Goal: Transaction & Acquisition: Purchase product/service

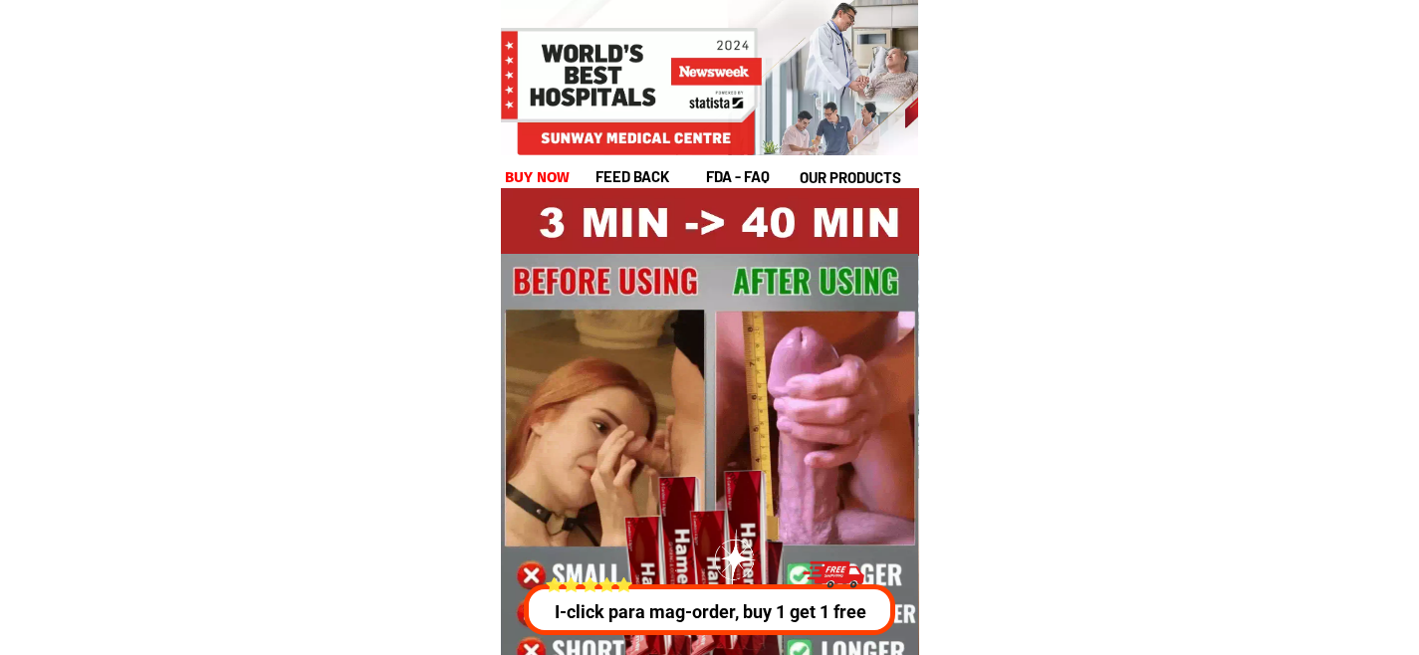
click at [735, 616] on p "I-click para mag-order, buy 1 get 1 free" at bounding box center [710, 611] width 382 height 27
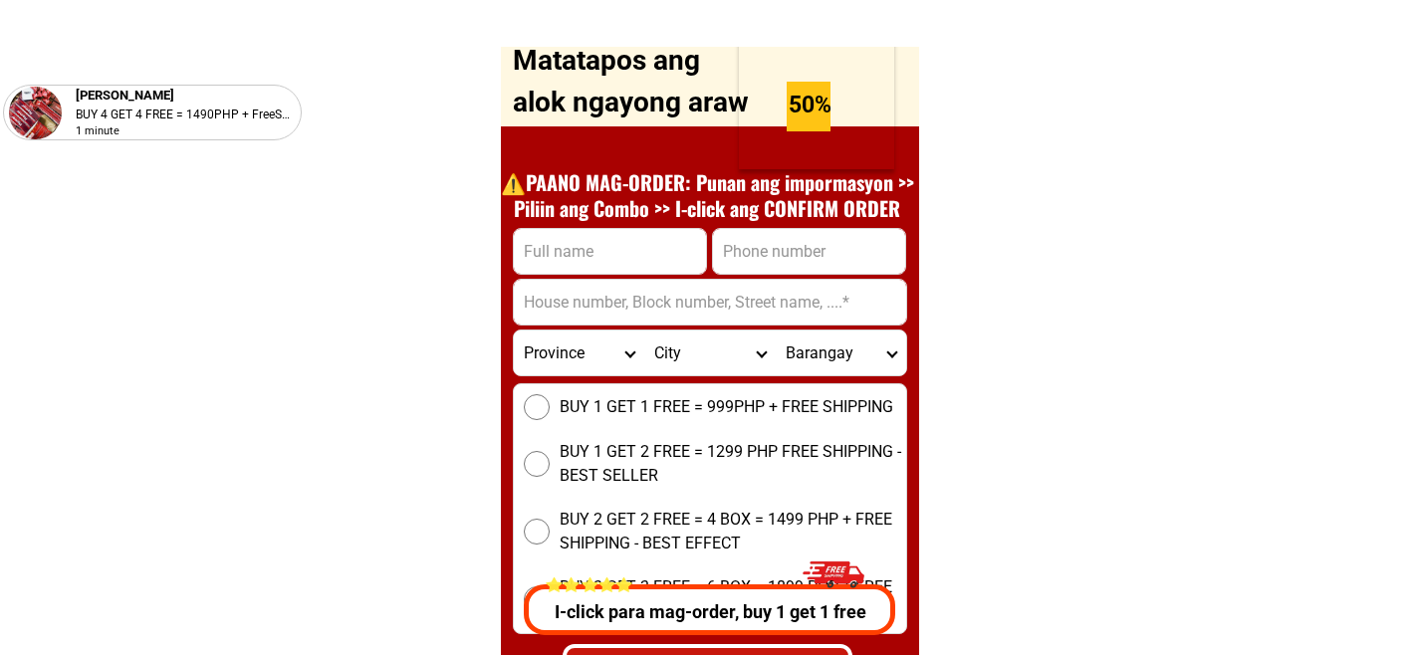
scroll to position [7704, 0]
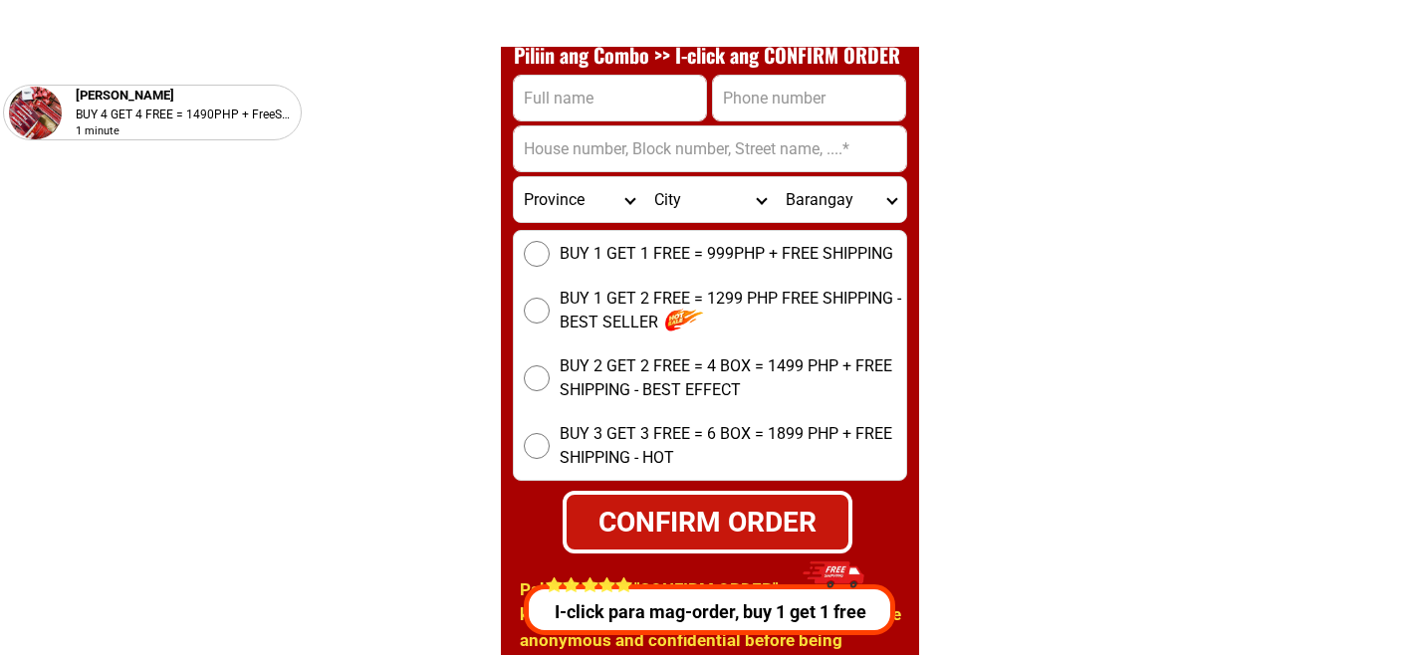
click at [598, 110] on input "Input full_name" at bounding box center [610, 98] width 192 height 45
type input "t"
type input "test"
click at [758, 108] on input "Input phone_number" at bounding box center [809, 98] width 192 height 45
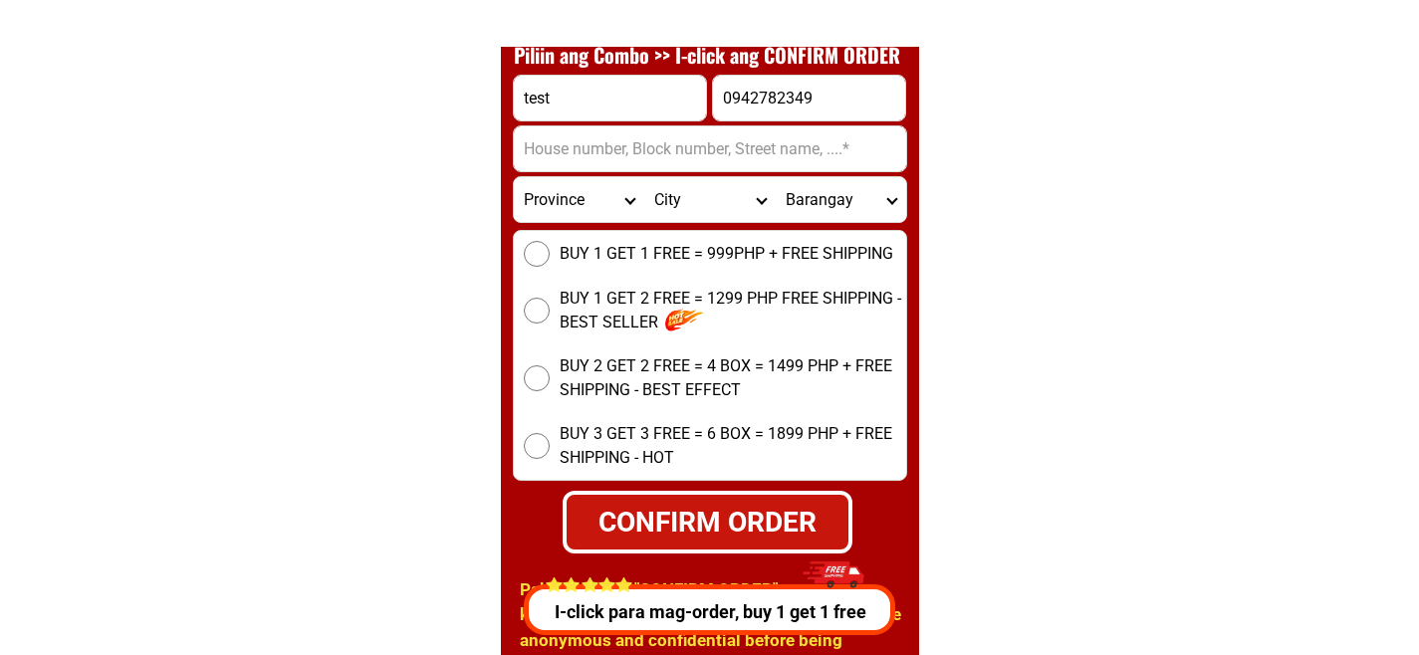
type input "0942782349"
click at [661, 149] on input "Input address" at bounding box center [710, 148] width 392 height 45
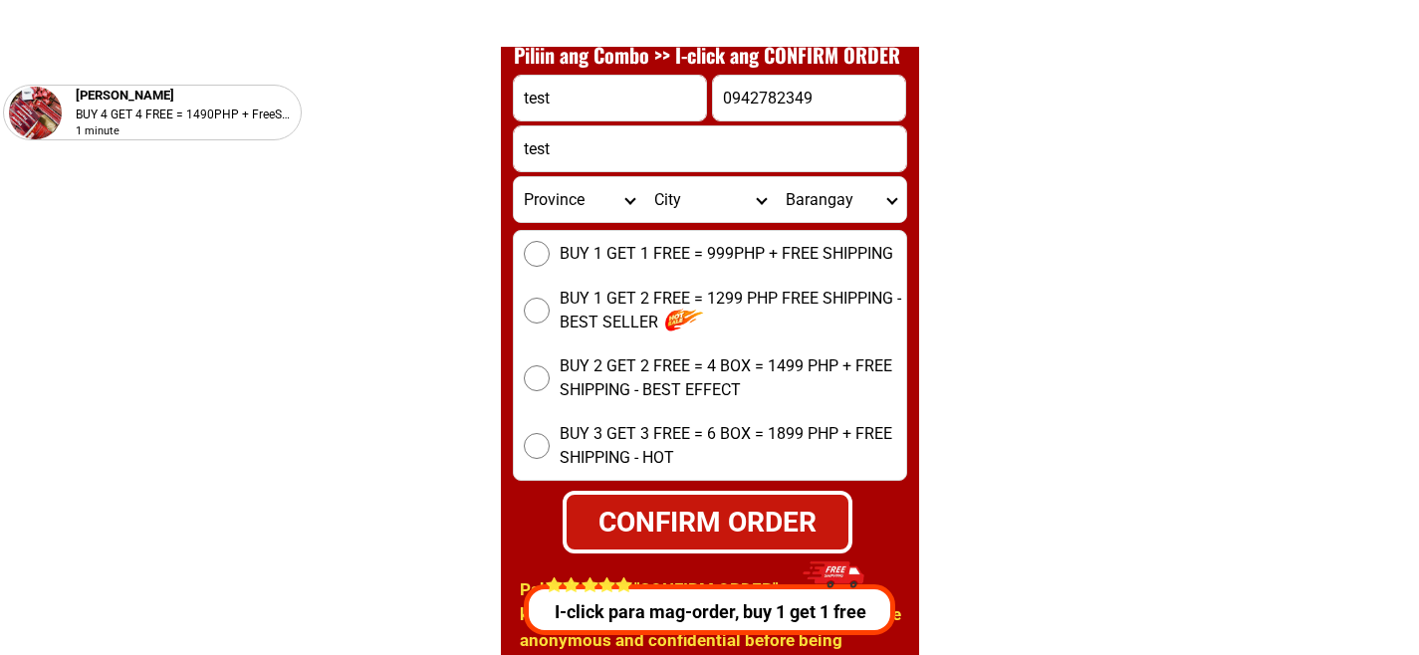
type input "test"
click at [532, 254] on input "BUY 1 GET 1 FREE = 999PHP + FREE SHIPPING" at bounding box center [537, 254] width 26 height 26
click at [703, 518] on div "CONFIRM ORDER" at bounding box center [707, 522] width 282 height 42
radio input "true"
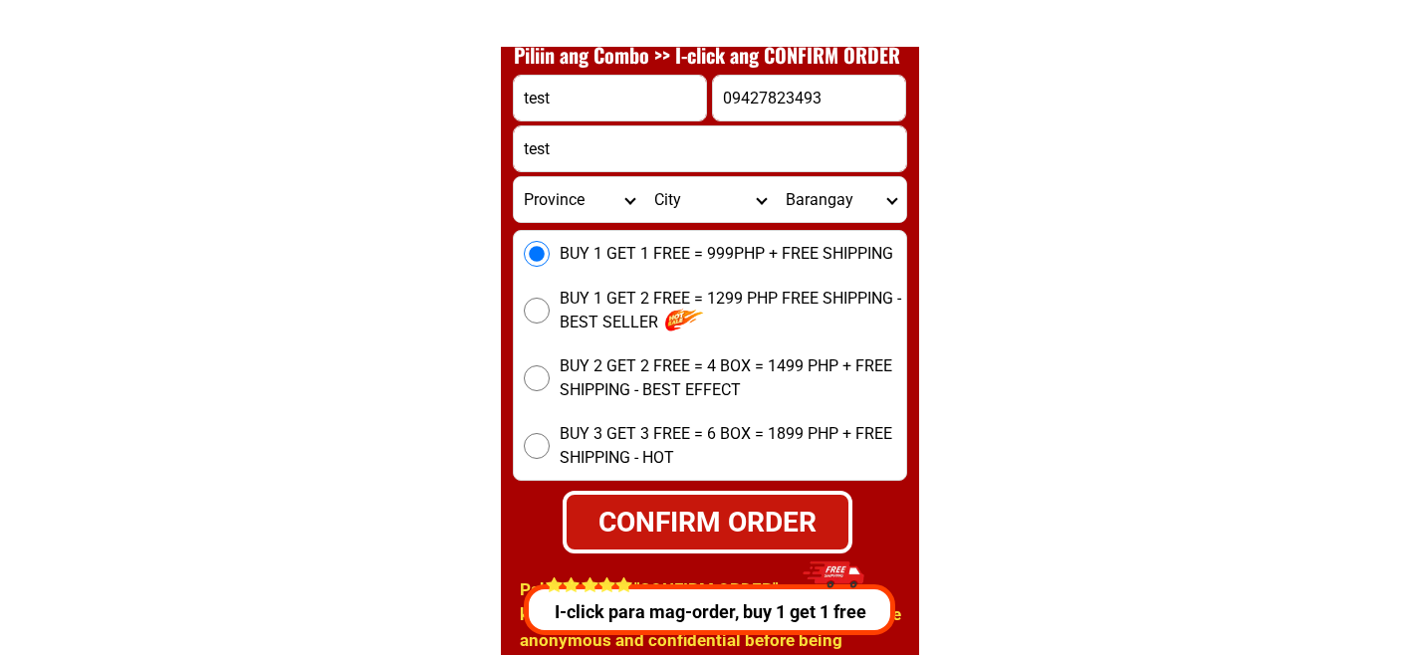
type input "09427823493"
click at [792, 509] on div "CONFIRM ORDER" at bounding box center [707, 522] width 282 height 42
radio input "true"
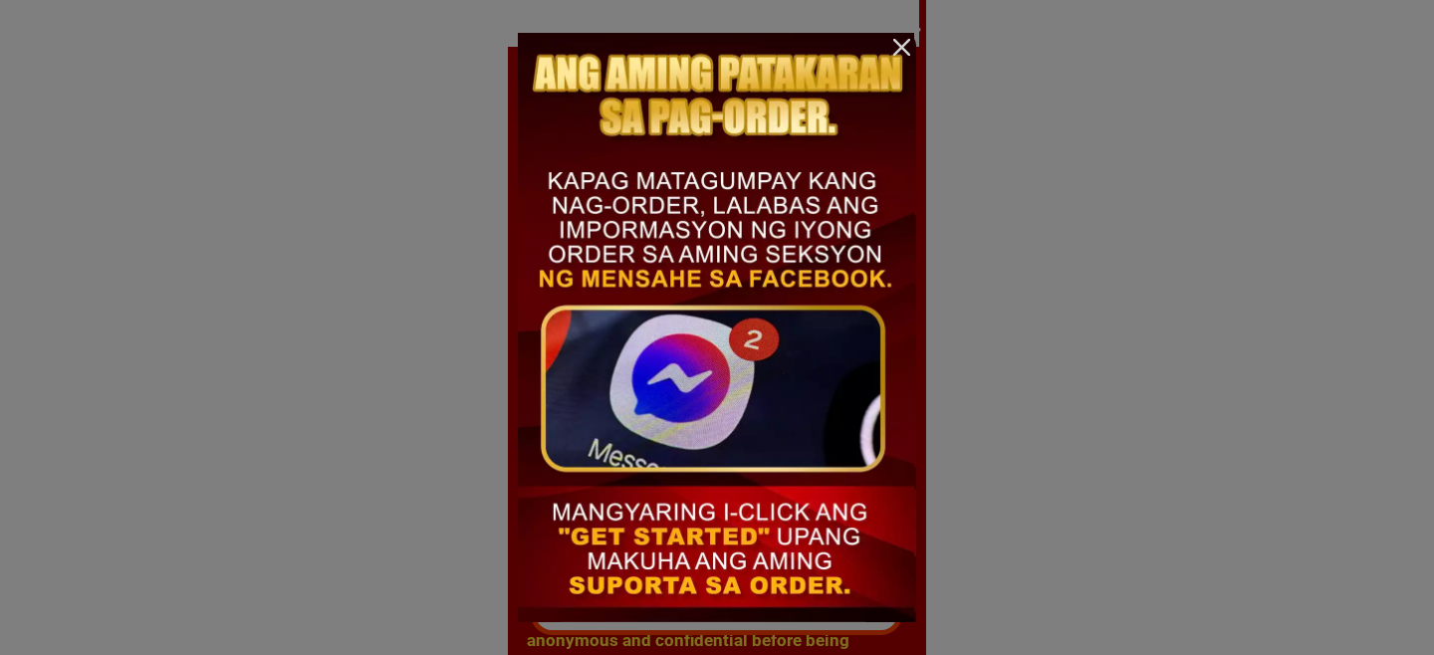
click at [900, 37] on div at bounding box center [901, 47] width 29 height 29
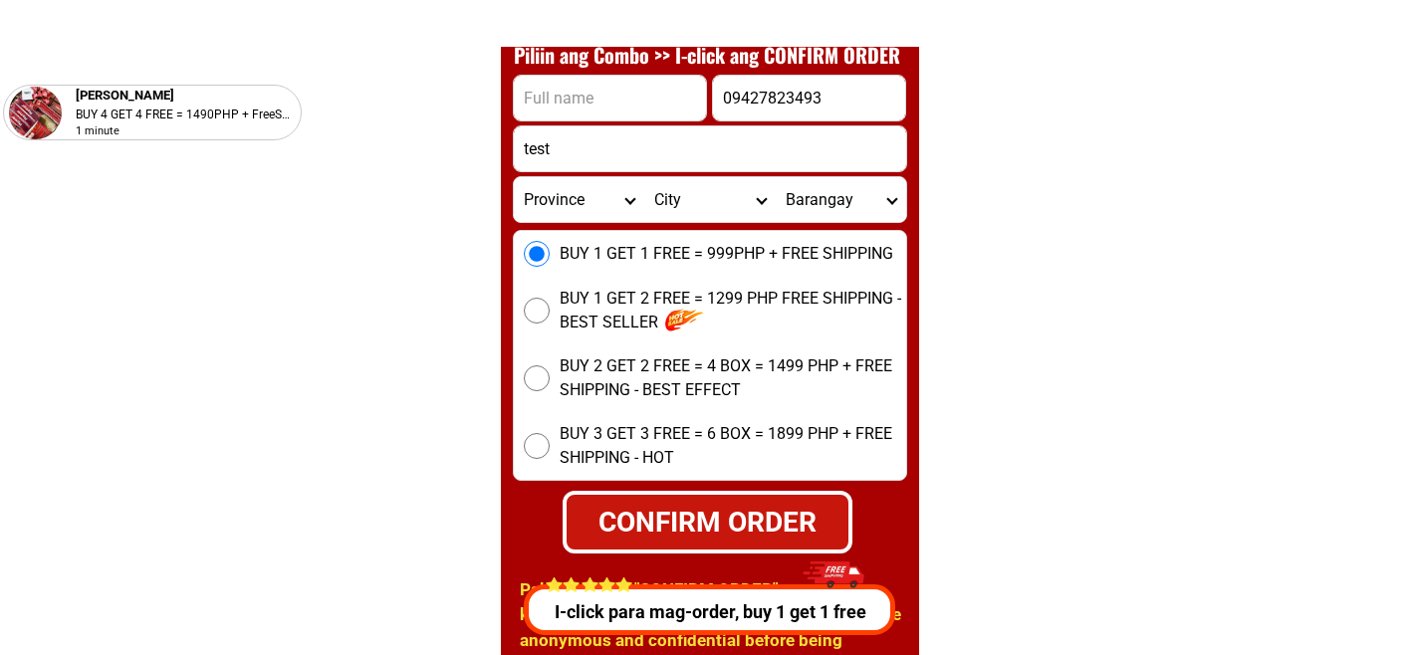
drag, startPoint x: 629, startPoint y: 98, endPoint x: 651, endPoint y: 105, distance: 23.0
click at [629, 98] on input "Input full_name" at bounding box center [610, 98] width 192 height 45
paste input "[PERSON_NAME]"
type input "[PERSON_NAME]"
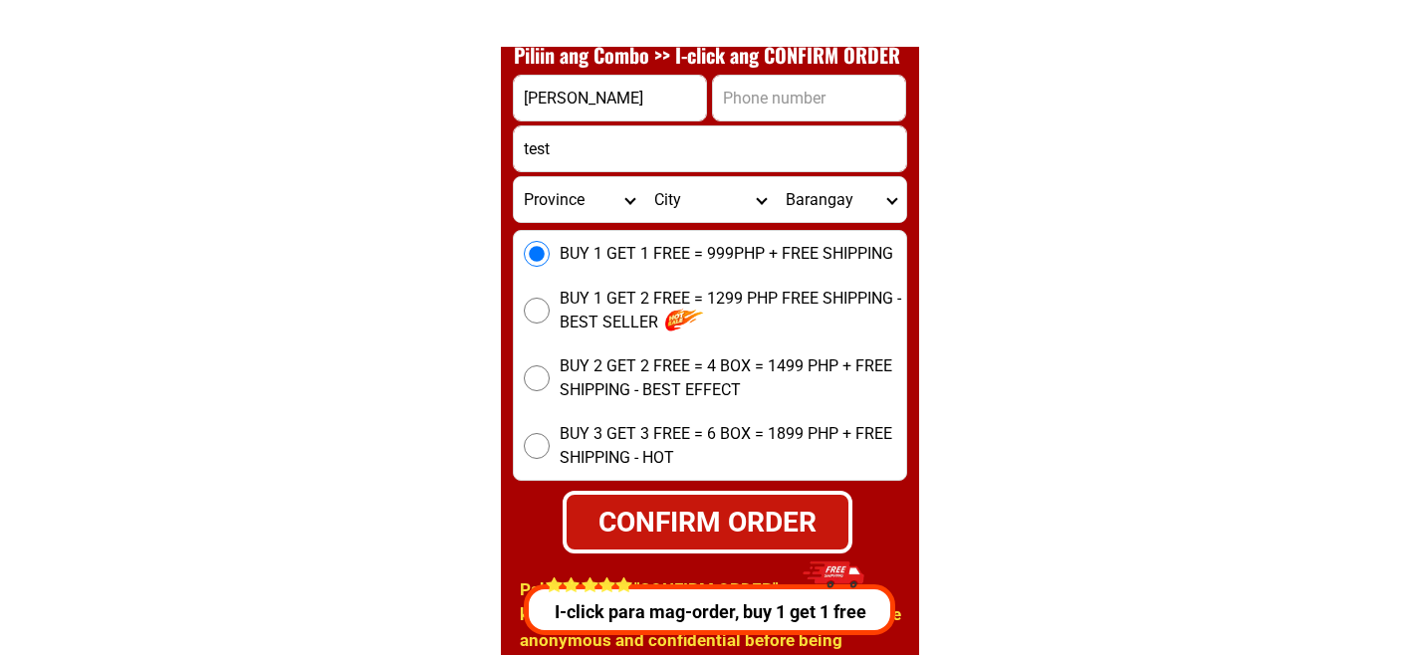
click at [764, 107] on input "Input phone_number" at bounding box center [809, 98] width 192 height 45
paste input "o9265143970"
click at [733, 99] on input "o9265143970" at bounding box center [809, 98] width 192 height 45
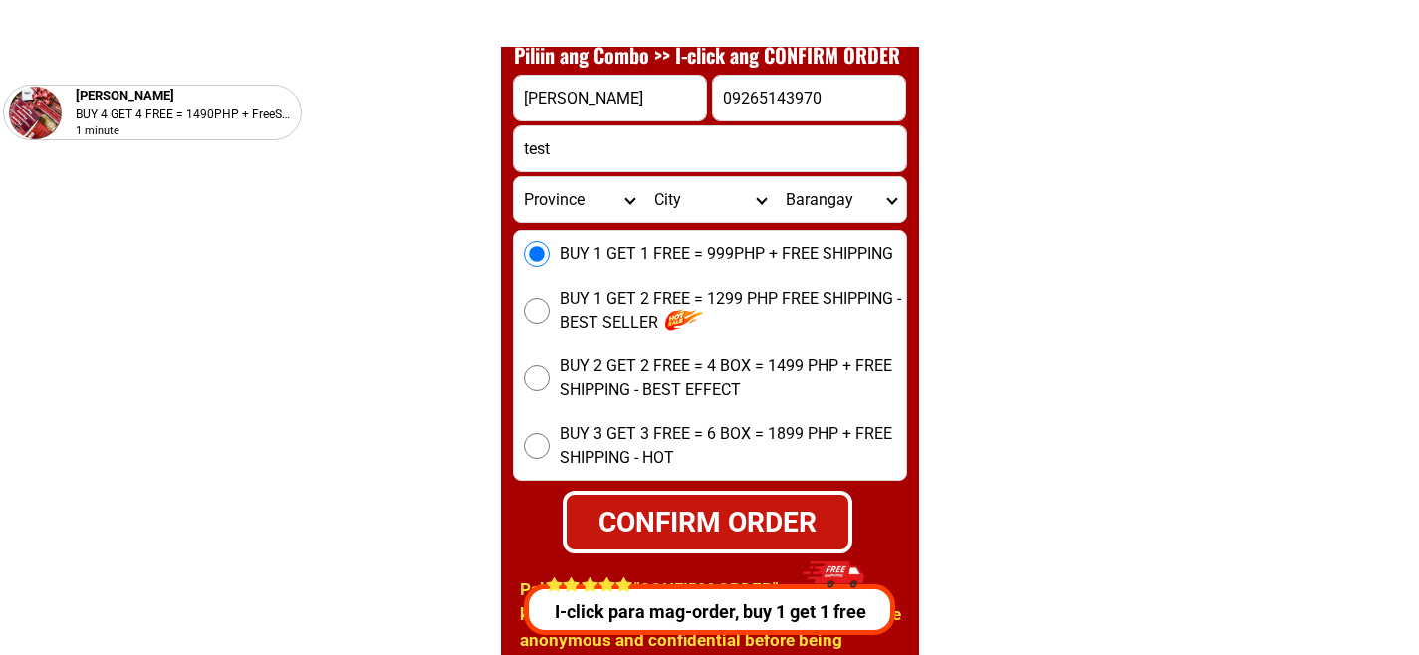
type input "09265143970"
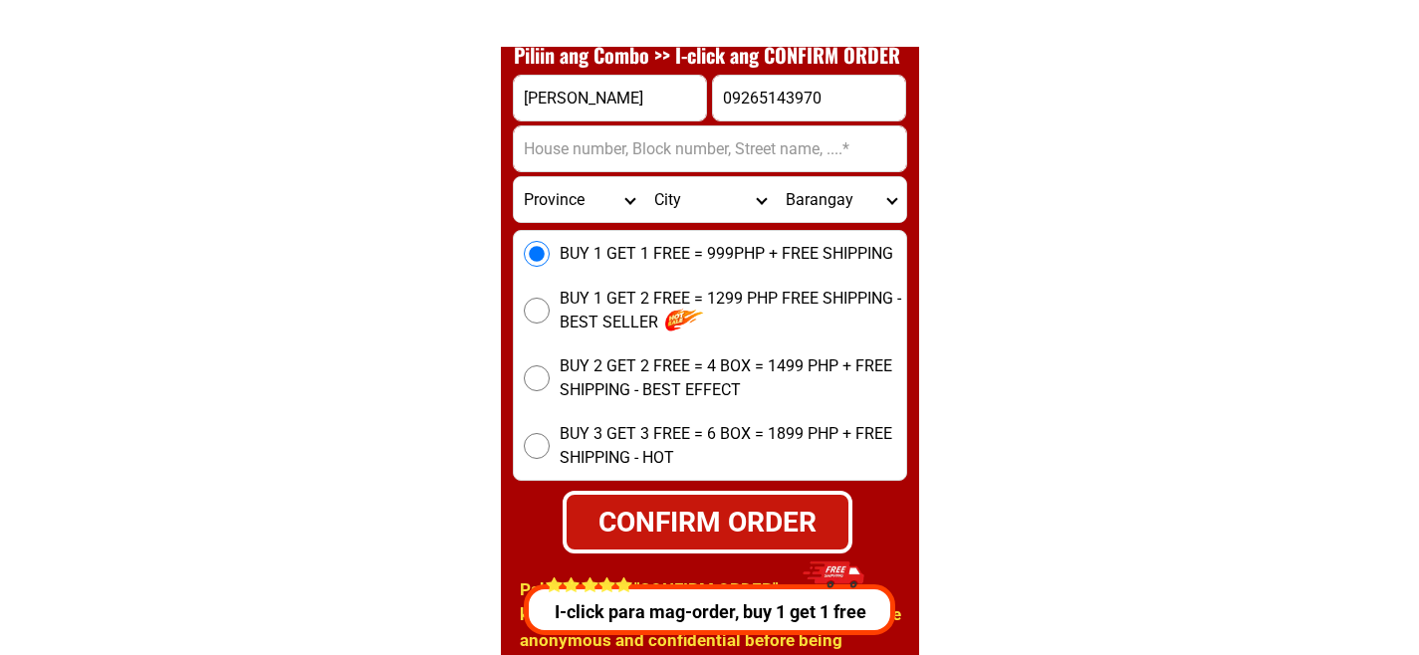
paste input "Brgy.mangumit housing [GEOGRAPHIC_DATA] [GEOGRAPHIC_DATA] 11.lot 13"
click at [602, 142] on input "Brgy.mangumit housing [GEOGRAPHIC_DATA] [GEOGRAPHIC_DATA] 11.lot 13" at bounding box center [710, 148] width 392 height 45
type input "Brgy.mangumit housing [GEOGRAPHIC_DATA] [GEOGRAPHIC_DATA] 11.lot 13"
click at [528, 244] on input "BUY 1 GET 1 FREE = 999PHP + FREE SHIPPING" at bounding box center [537, 254] width 26 height 26
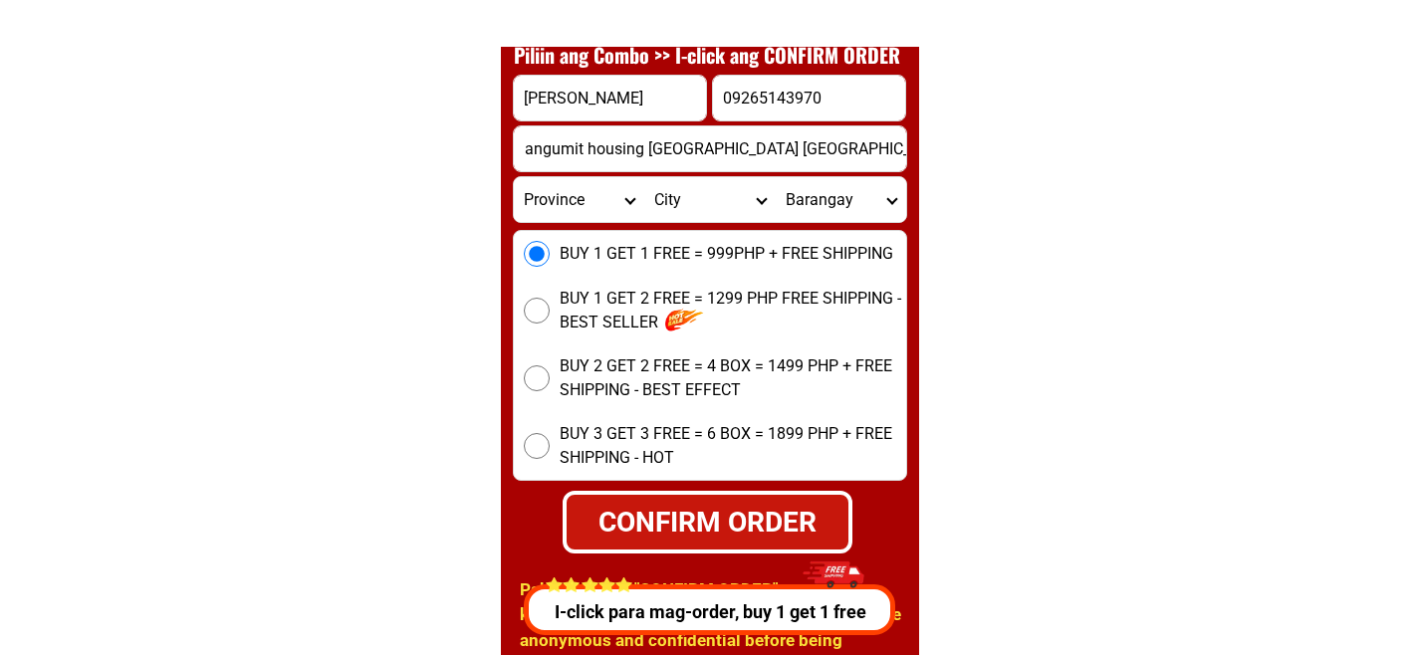
scroll to position [0, 0]
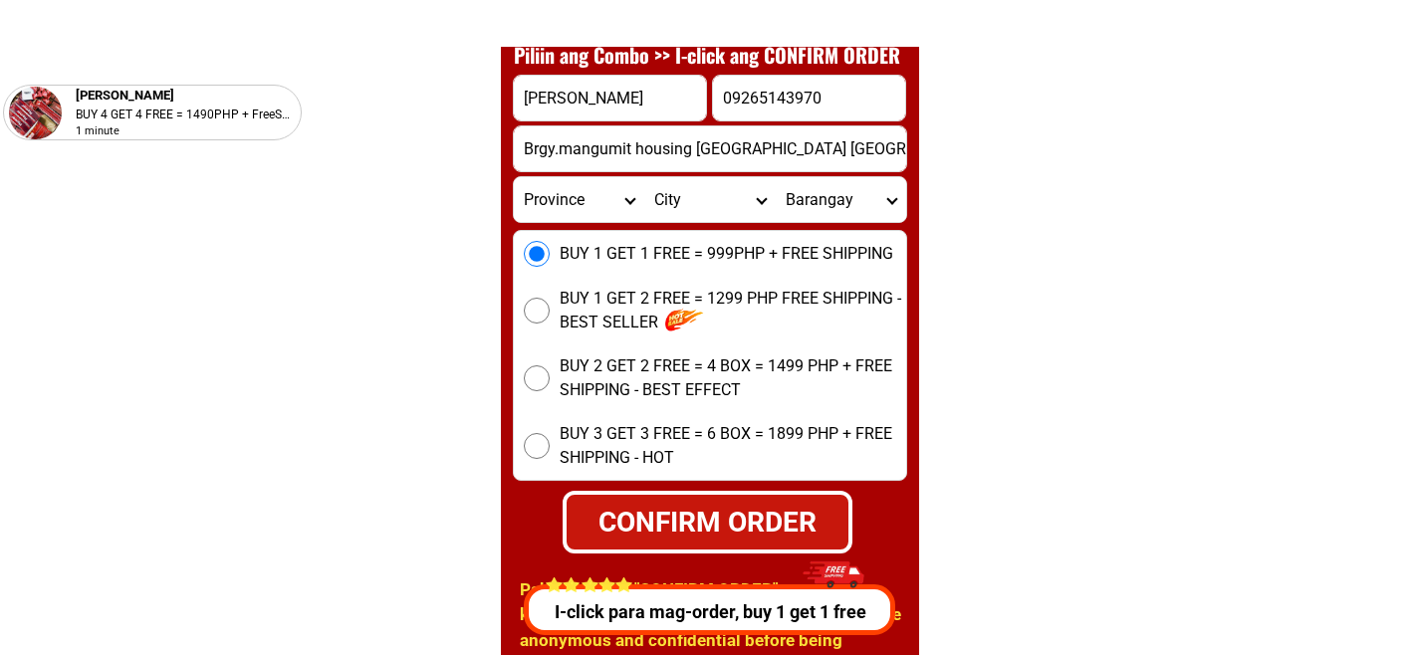
click at [720, 516] on div "CONFIRM ORDER" at bounding box center [707, 522] width 282 height 42
radio input "true"
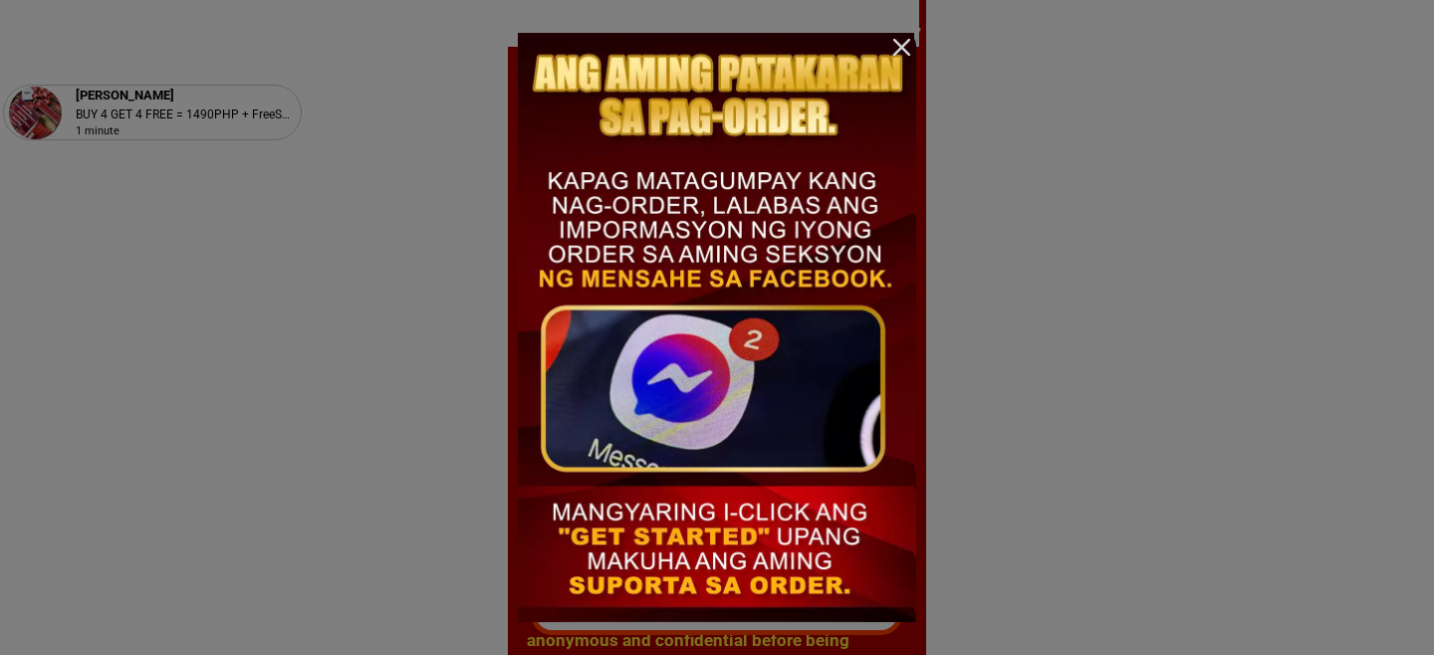
click at [892, 43] on div at bounding box center [901, 47] width 29 height 29
